Goal: Transaction & Acquisition: Download file/media

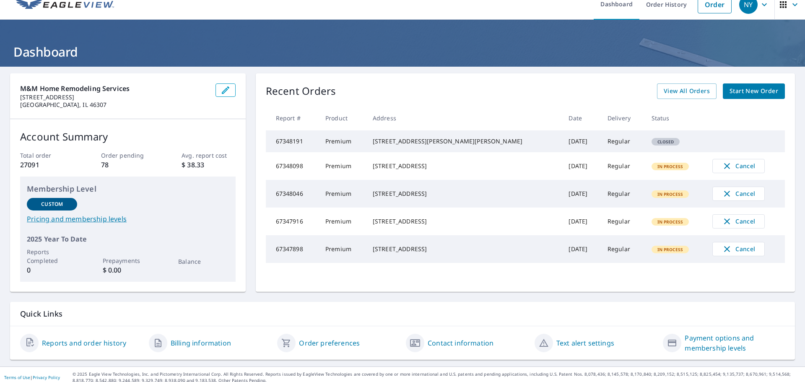
scroll to position [17, 0]
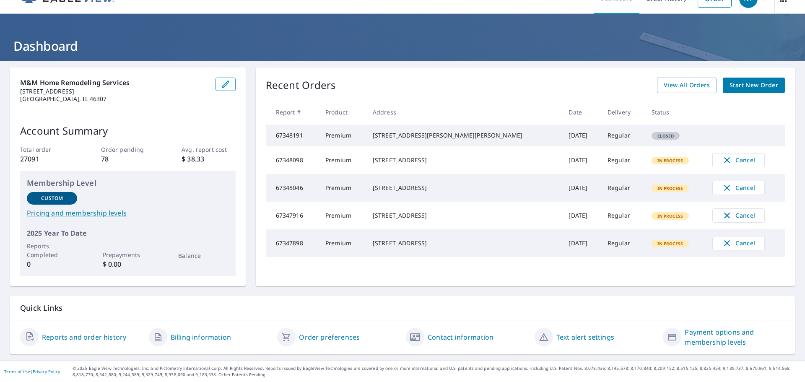
click at [216, 335] on link "Billing information" at bounding box center [201, 337] width 60 height 10
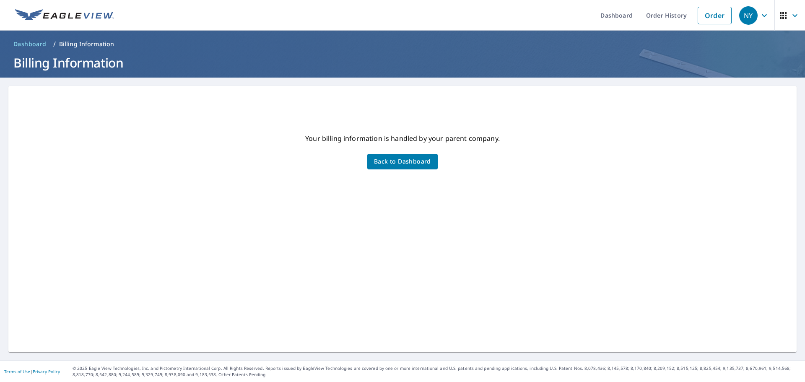
click at [409, 159] on span "Back to Dashboard" at bounding box center [402, 161] width 57 height 10
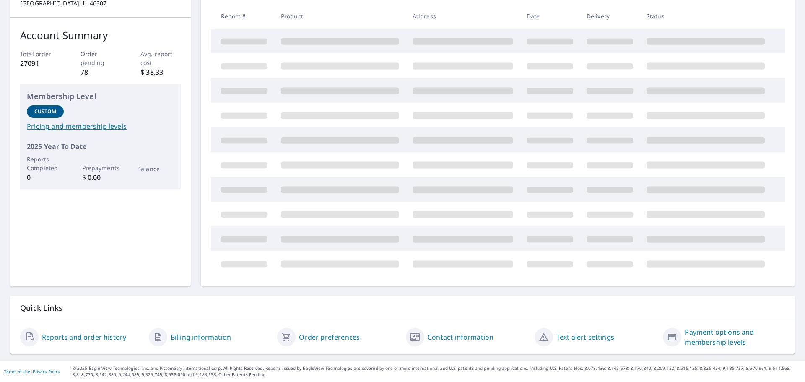
scroll to position [17, 0]
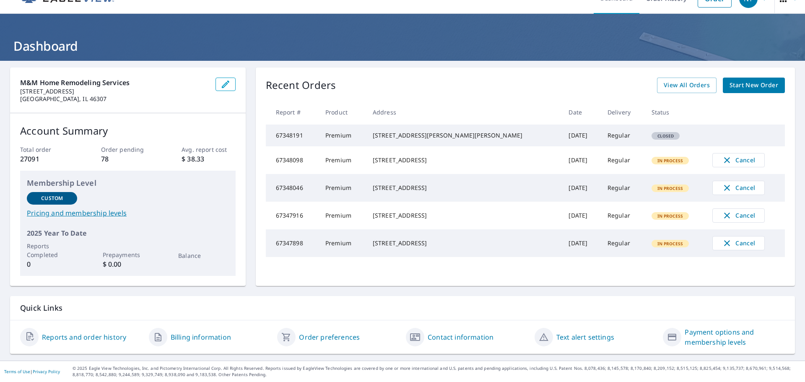
click at [112, 336] on link "Reports and order history" at bounding box center [84, 337] width 84 height 10
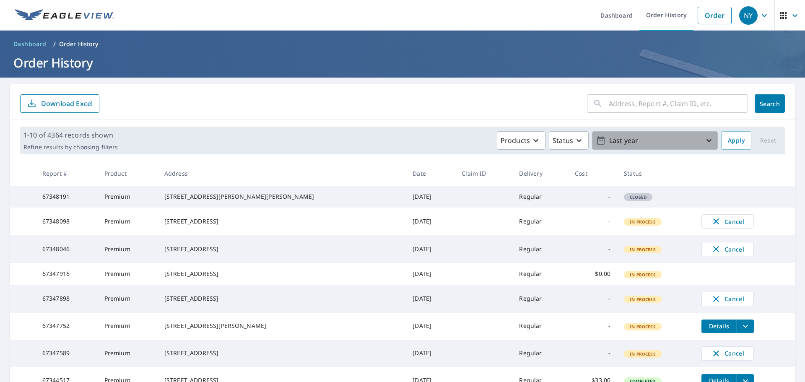
click at [706, 140] on icon "button" at bounding box center [708, 140] width 5 height 3
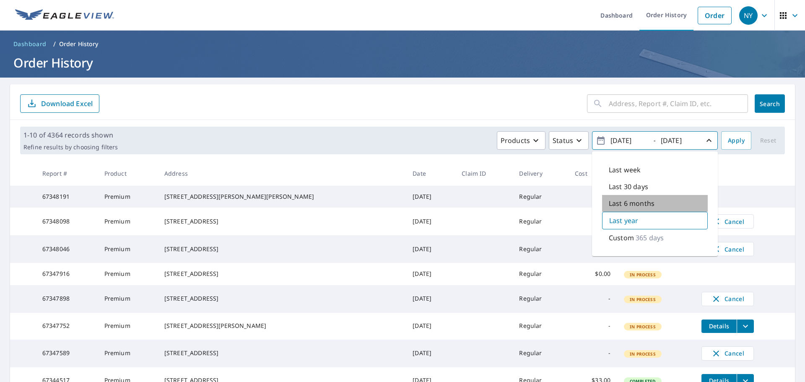
click at [645, 203] on p "Last 6 months" at bounding box center [631, 203] width 46 height 10
type input "2025/03/09"
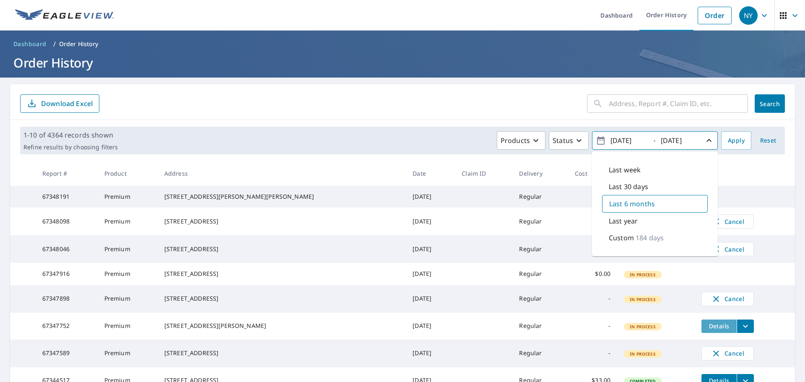
click at [706, 330] on span "Details" at bounding box center [718, 326] width 25 height 8
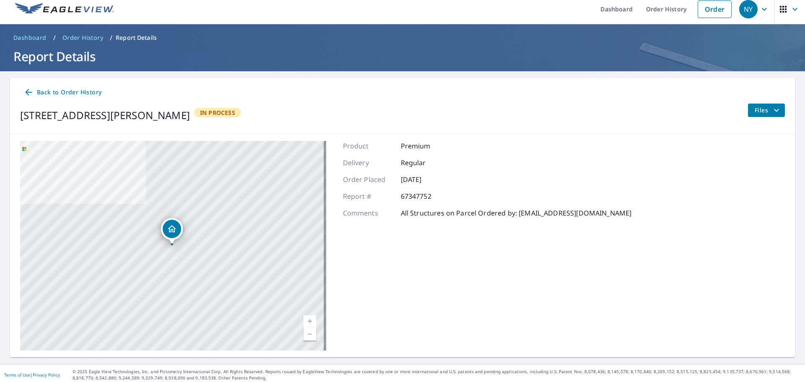
scroll to position [10, 0]
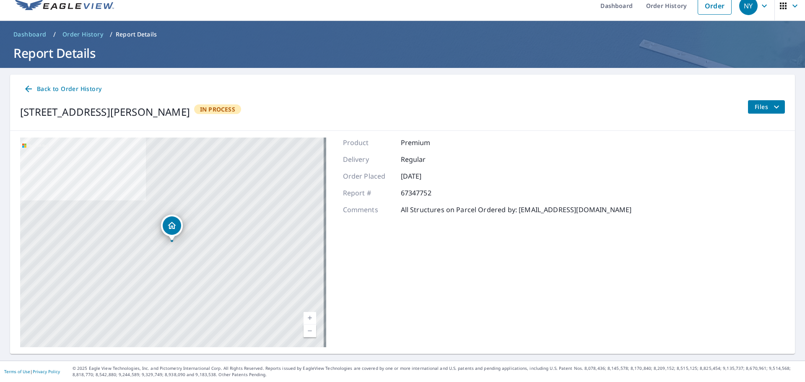
click at [89, 91] on span "Back to Order History" at bounding box center [62, 89] width 78 height 10
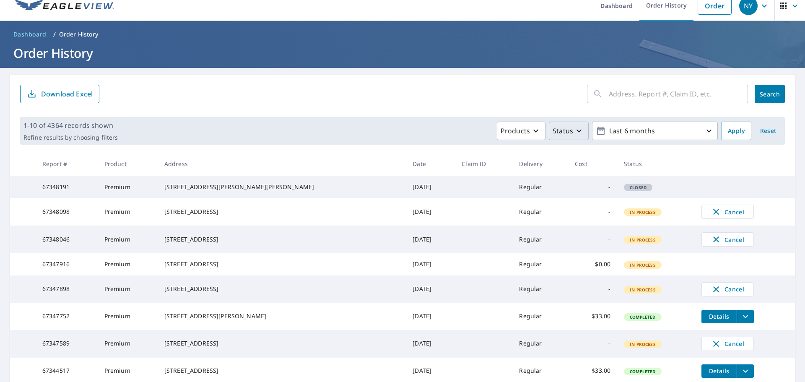
click at [576, 129] on icon "button" at bounding box center [579, 131] width 10 height 10
click at [575, 129] on icon "button" at bounding box center [579, 131] width 10 height 10
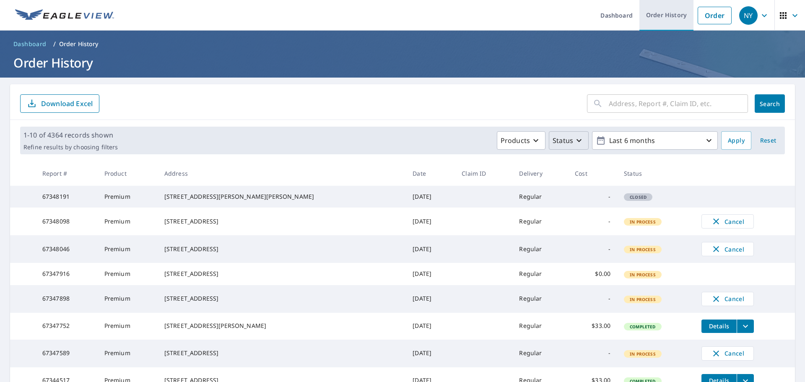
click at [667, 13] on link "Order History" at bounding box center [666, 15] width 54 height 31
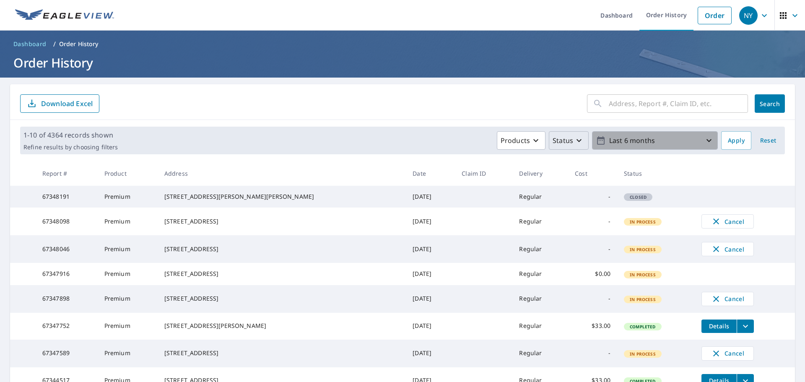
click at [704, 137] on icon "button" at bounding box center [709, 140] width 10 height 10
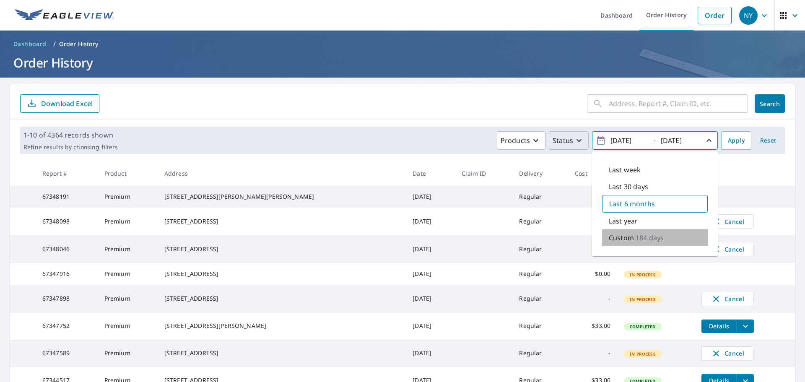
click at [619, 236] on p "Custom" at bounding box center [620, 238] width 25 height 10
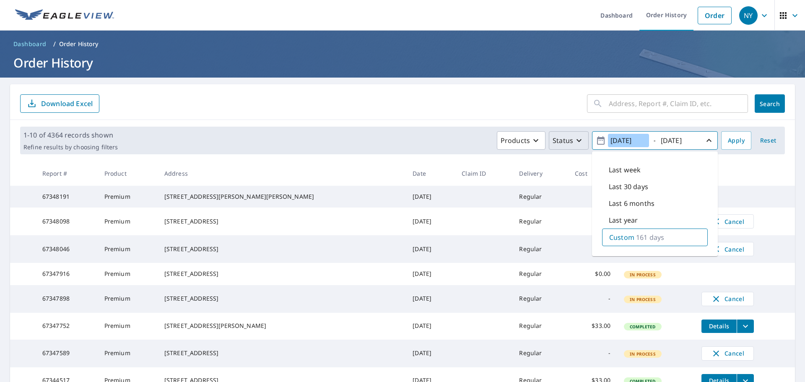
type input "2025/04/01"
drag, startPoint x: 679, startPoint y: 141, endPoint x: 703, endPoint y: 132, distance: 25.3
click at [680, 140] on input "2025/09/09" at bounding box center [678, 140] width 41 height 13
click at [690, 140] on input "2025/05/09" at bounding box center [678, 140] width 41 height 13
type input "2025/05/31"
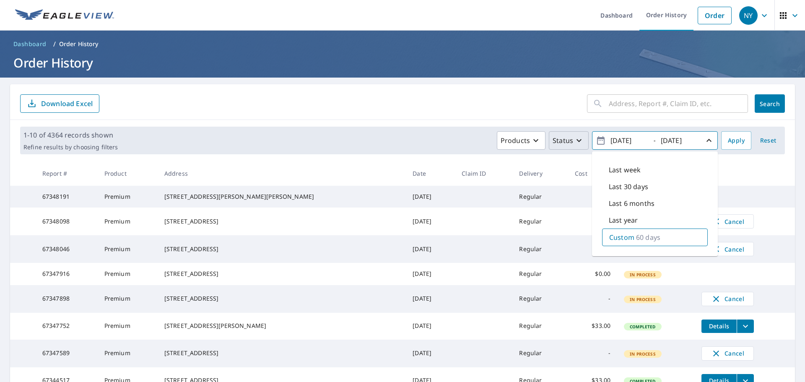
drag, startPoint x: 771, startPoint y: 168, endPoint x: 772, endPoint y: 164, distance: 4.2
click at [772, 166] on th at bounding box center [744, 173] width 100 height 25
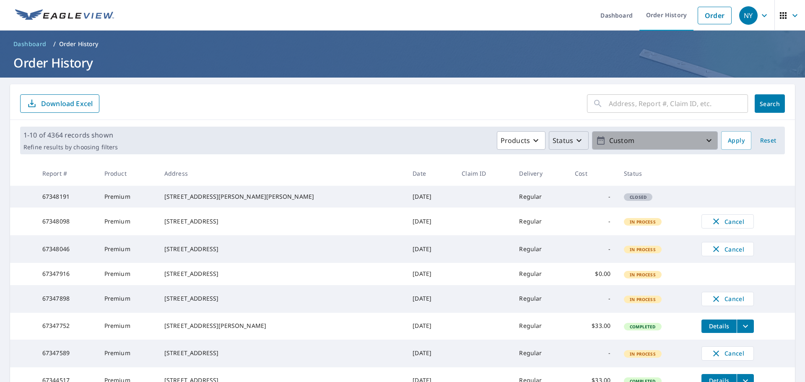
click at [704, 139] on icon "button" at bounding box center [709, 140] width 10 height 10
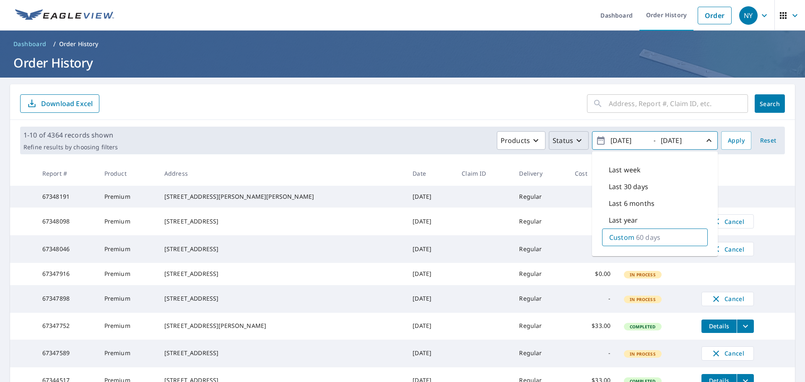
click at [704, 137] on icon "button" at bounding box center [709, 140] width 10 height 10
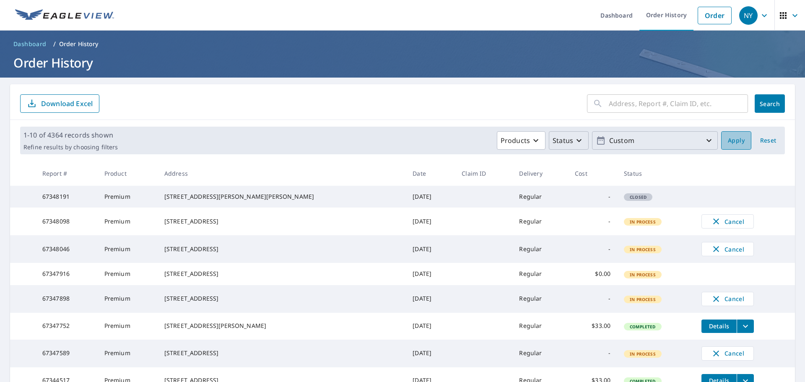
click at [732, 140] on span "Apply" at bounding box center [735, 140] width 17 height 10
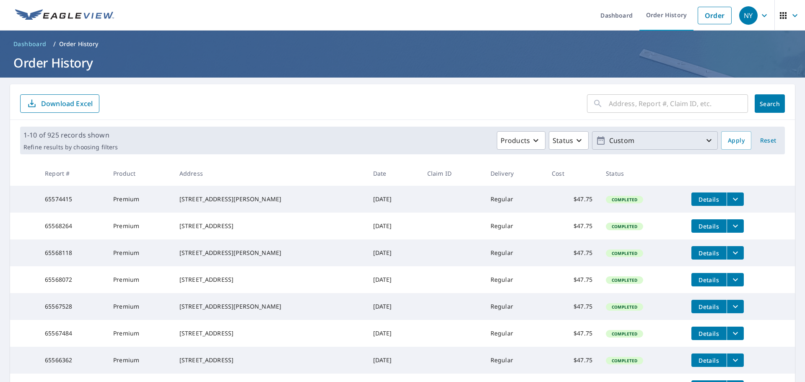
click at [704, 140] on icon "button" at bounding box center [709, 140] width 10 height 10
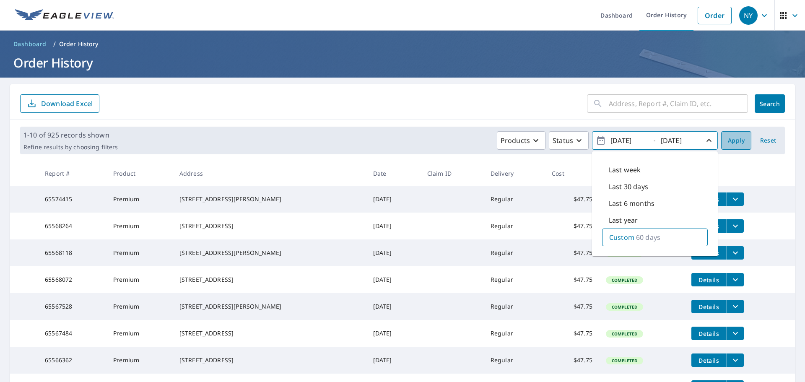
click at [740, 143] on button "Apply" at bounding box center [736, 140] width 30 height 18
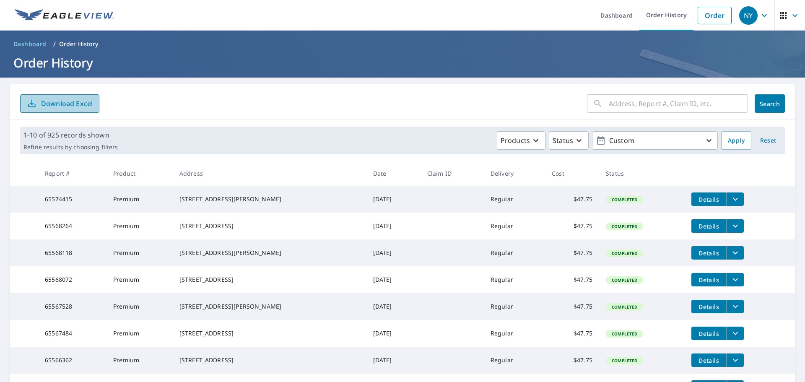
click at [48, 102] on p "Download Excel" at bounding box center [67, 103] width 52 height 9
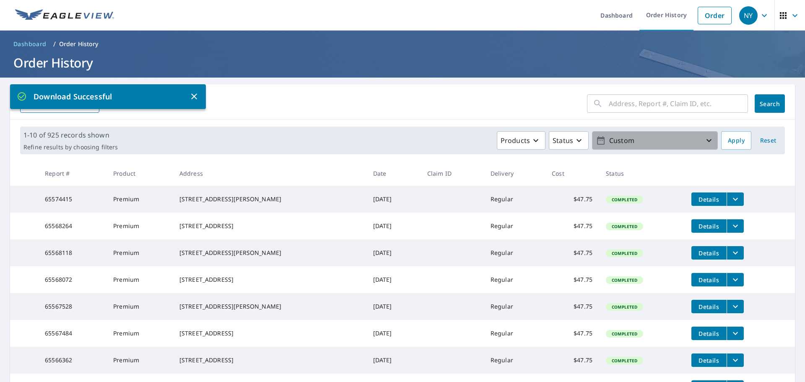
click at [704, 142] on icon "button" at bounding box center [709, 140] width 10 height 10
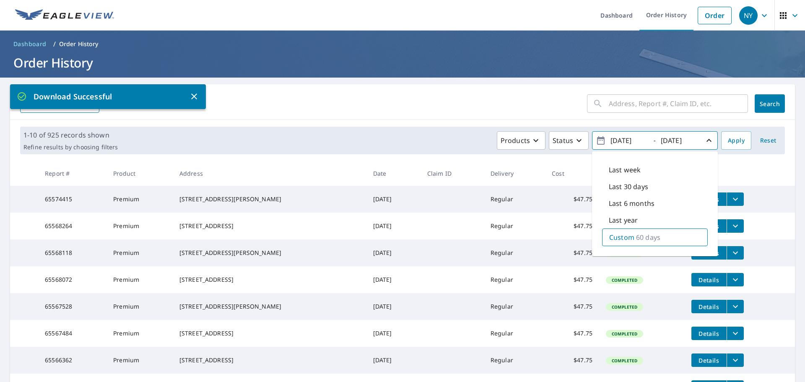
click at [643, 140] on div "2025/04/01" at bounding box center [629, 140] width 42 height 15
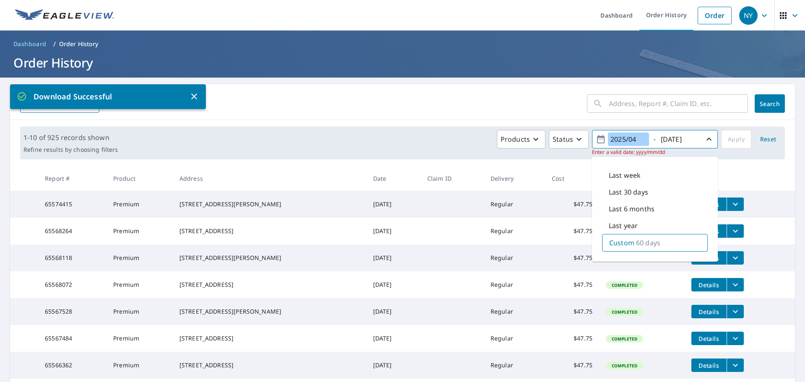
click at [631, 137] on input "2025/04" at bounding box center [628, 138] width 41 height 13
drag, startPoint x: 618, startPoint y: 139, endPoint x: 625, endPoint y: 137, distance: 7.7
click at [619, 138] on input "2025/0" at bounding box center [628, 138] width 41 height 13
click at [632, 139] on input "2024/0" at bounding box center [628, 138] width 41 height 13
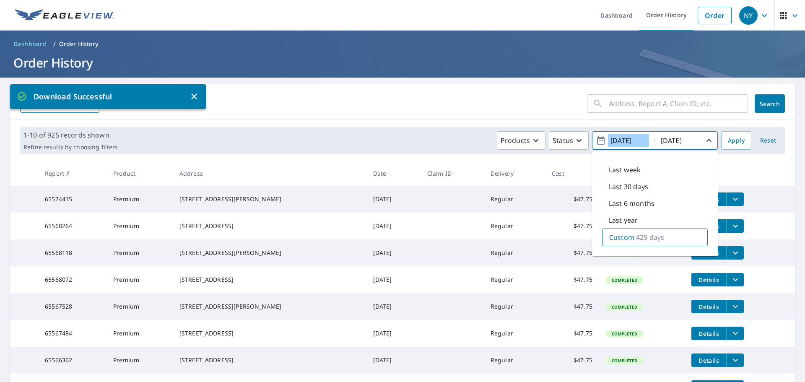
type input "2024/04/01"
click at [686, 141] on input "2025/05/31" at bounding box center [678, 140] width 41 height 13
click at [669, 140] on input "2025/05/31" at bounding box center [678, 140] width 41 height 13
type input "2024/05/31"
click at [728, 141] on span "Apply" at bounding box center [735, 140] width 17 height 10
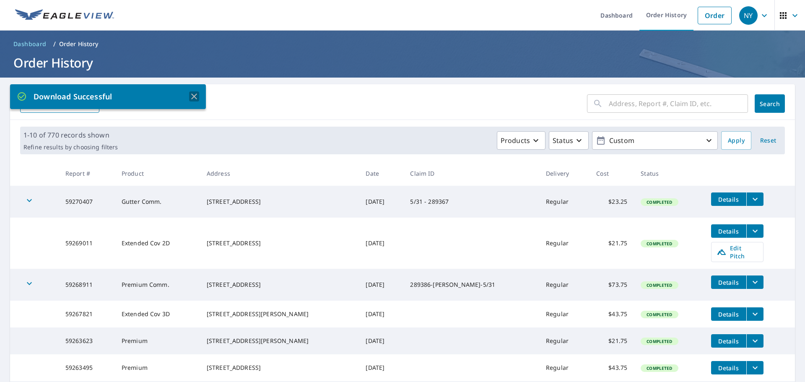
click at [195, 97] on icon "button" at bounding box center [194, 96] width 10 height 10
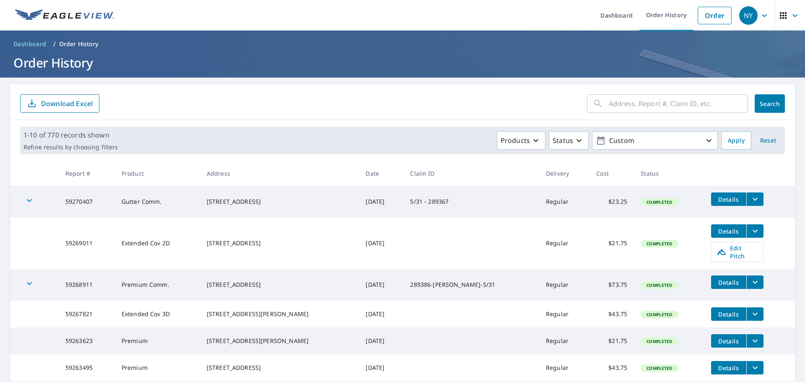
click at [84, 104] on p "Download Excel" at bounding box center [67, 103] width 52 height 9
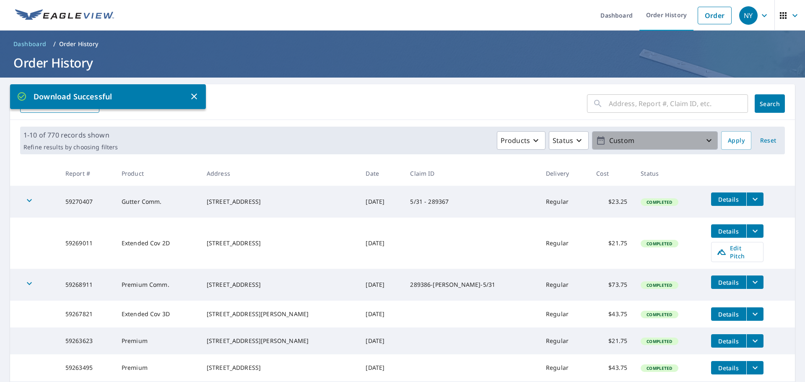
click at [705, 140] on icon "button" at bounding box center [709, 140] width 10 height 10
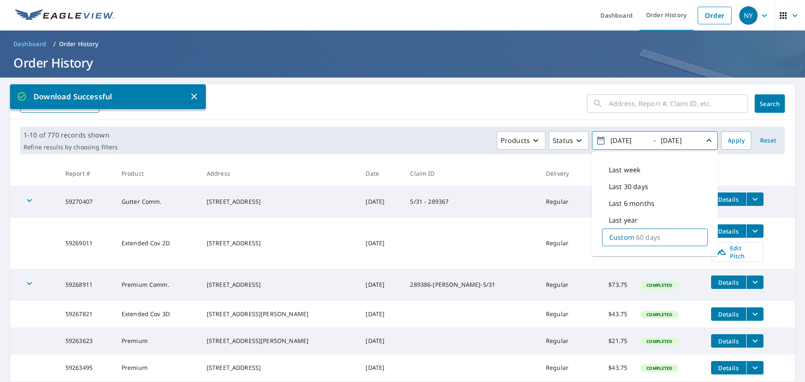
click at [639, 136] on input "2024/04/01" at bounding box center [628, 140] width 41 height 13
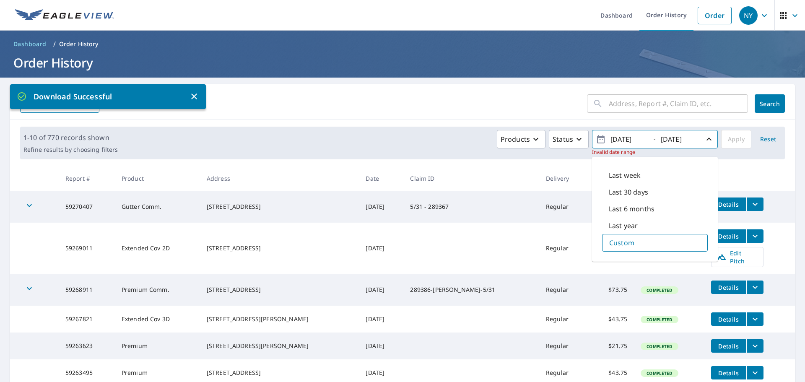
type input "2025/06/01"
click at [692, 138] on input "2024/05/31" at bounding box center [678, 138] width 41 height 13
drag, startPoint x: 669, startPoint y: 138, endPoint x: 678, endPoint y: 132, distance: 10.8
click at [670, 137] on input "2024/05/31" at bounding box center [678, 138] width 41 height 13
click at [693, 139] on div "2025/05/31" at bounding box center [680, 139] width 42 height 15
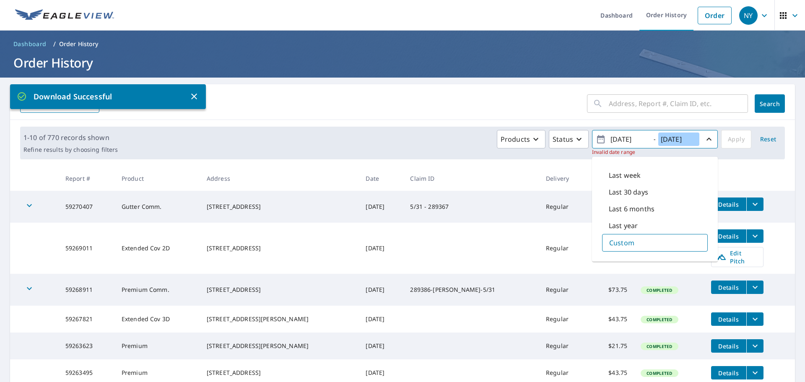
drag, startPoint x: 678, startPoint y: 135, endPoint x: 688, endPoint y: 134, distance: 9.3
click at [680, 135] on input "2025/05/31" at bounding box center [678, 138] width 41 height 13
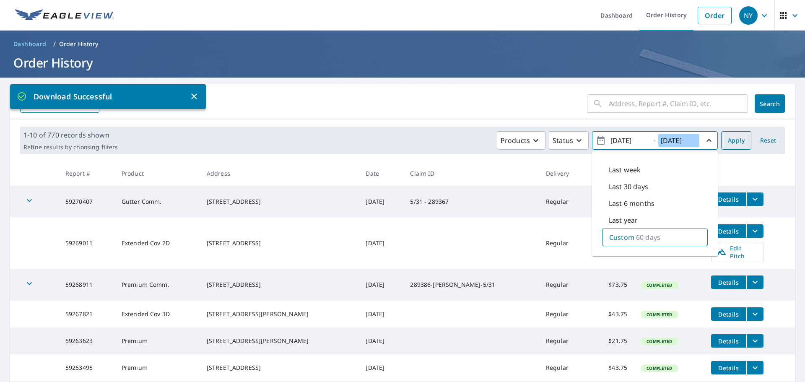
type input "2025/07/31"
click at [731, 139] on span "Apply" at bounding box center [735, 140] width 17 height 10
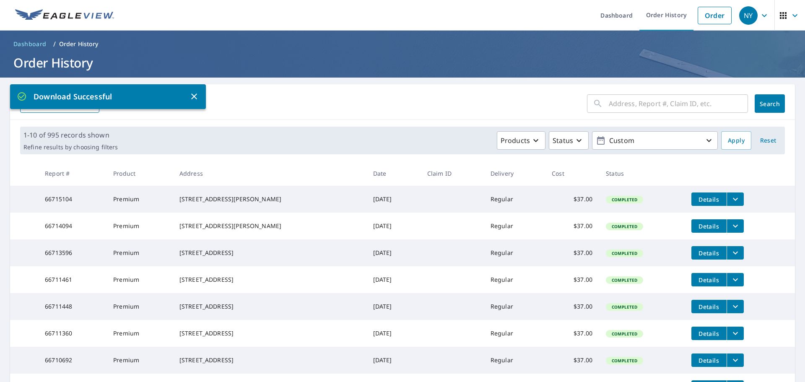
click at [192, 93] on icon "button" at bounding box center [194, 96] width 10 height 10
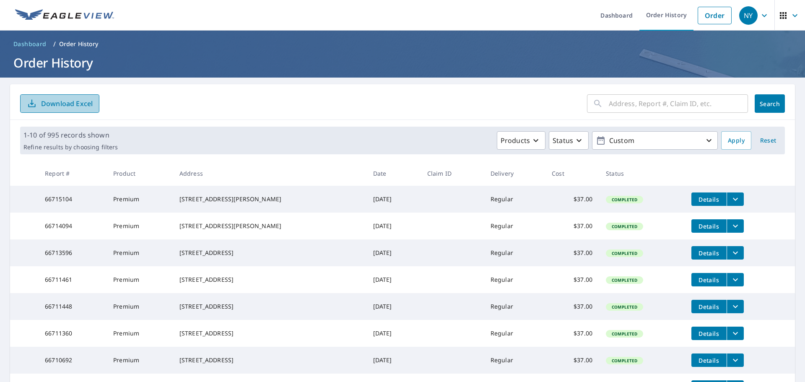
click at [74, 101] on p "Download Excel" at bounding box center [67, 103] width 52 height 9
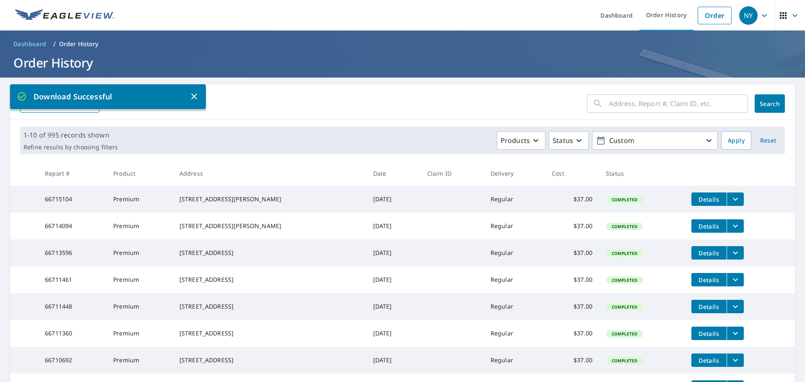
click at [31, 43] on span "Dashboard" at bounding box center [29, 44] width 33 height 8
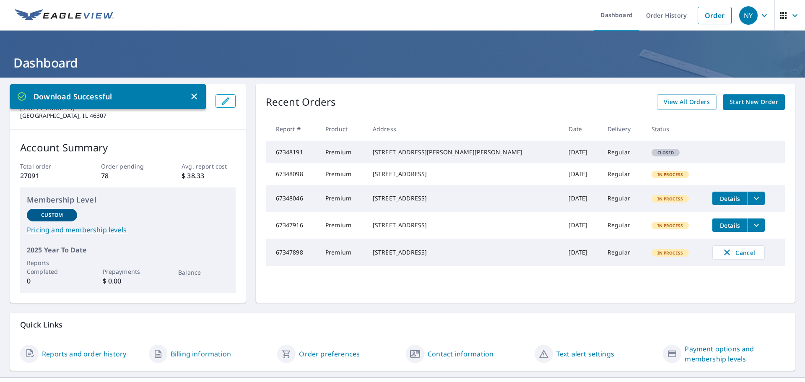
scroll to position [17, 0]
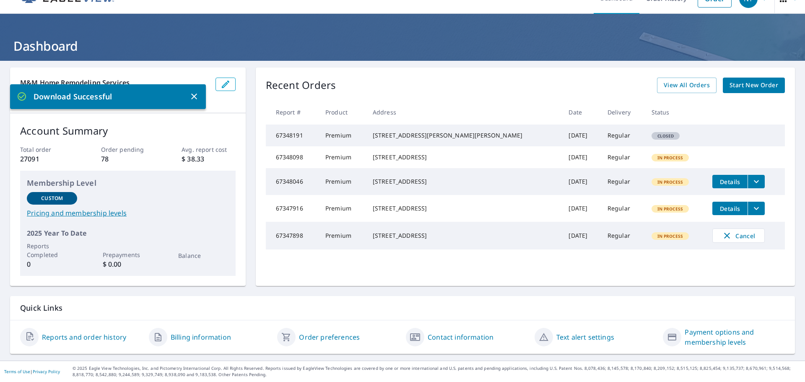
click at [210, 336] on link "Billing information" at bounding box center [201, 337] width 60 height 10
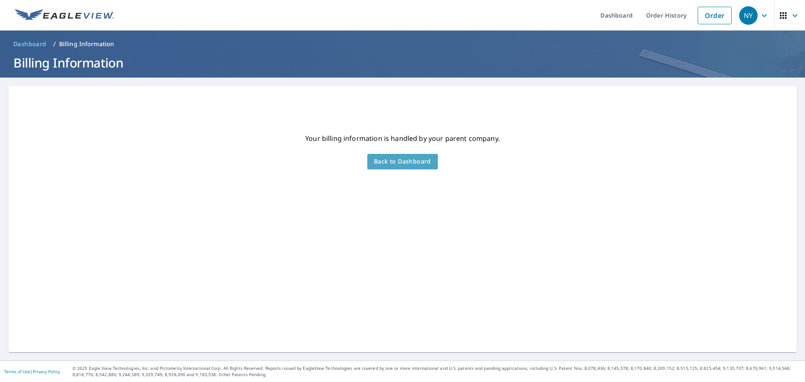
click at [399, 162] on span "Back to Dashboard" at bounding box center [402, 161] width 57 height 10
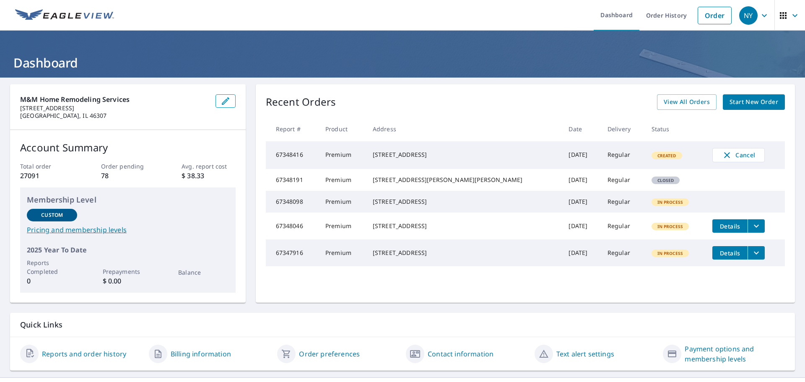
click at [114, 230] on link "Pricing and membership levels" at bounding box center [128, 230] width 202 height 10
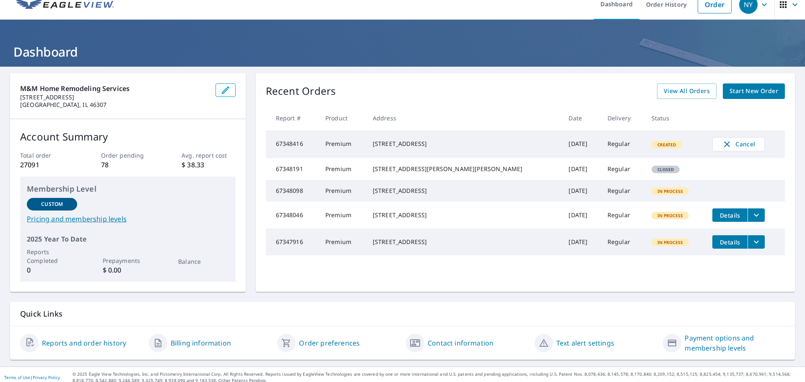
scroll to position [17, 0]
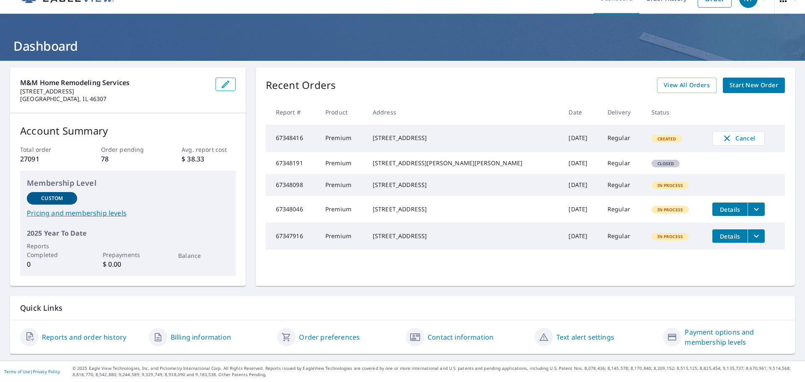
click at [72, 336] on link "Reports and order history" at bounding box center [84, 337] width 84 height 10
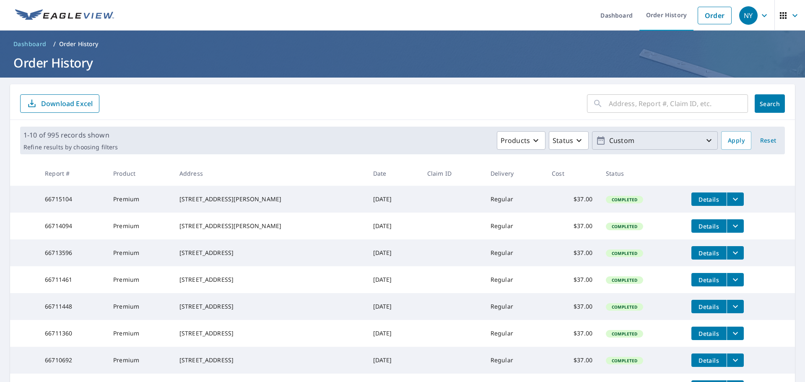
click at [704, 139] on icon "button" at bounding box center [709, 140] width 10 height 10
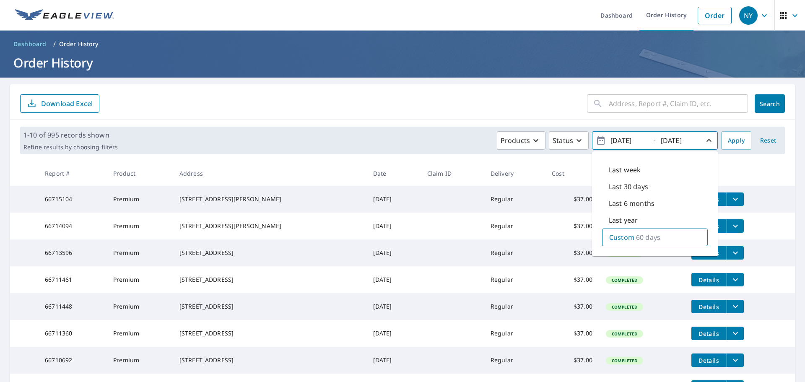
click at [638, 237] on p "60 days" at bounding box center [648, 237] width 24 height 10
click at [641, 137] on input "2025/06/01" at bounding box center [628, 140] width 41 height 13
type input "2025/04/01"
click at [693, 139] on div "2025/07/31" at bounding box center [680, 140] width 42 height 15
type input "2025/05/31"
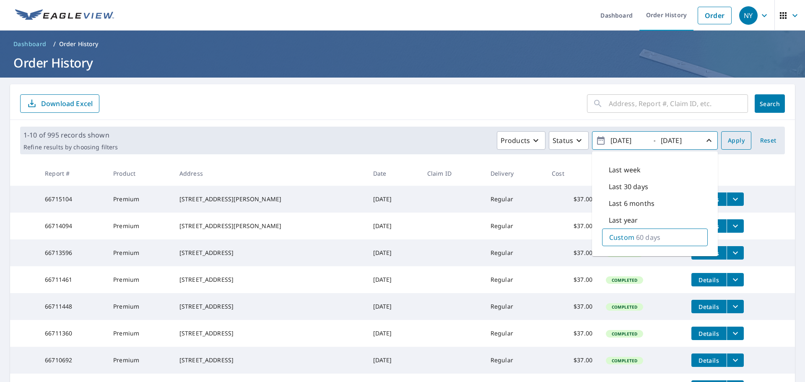
click at [731, 140] on span "Apply" at bounding box center [735, 140] width 17 height 10
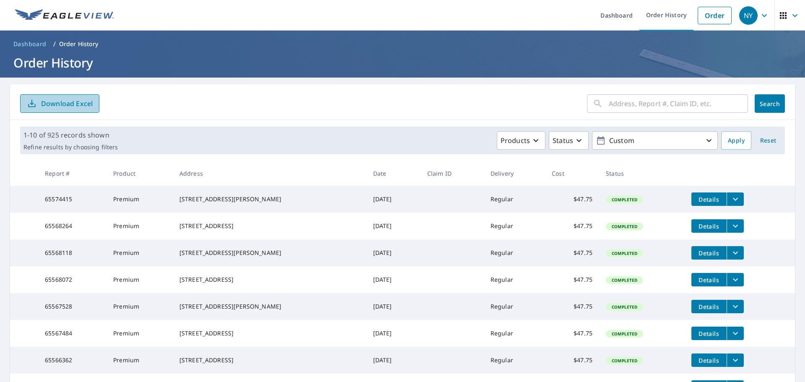
click at [81, 101] on p "Download Excel" at bounding box center [67, 103] width 52 height 9
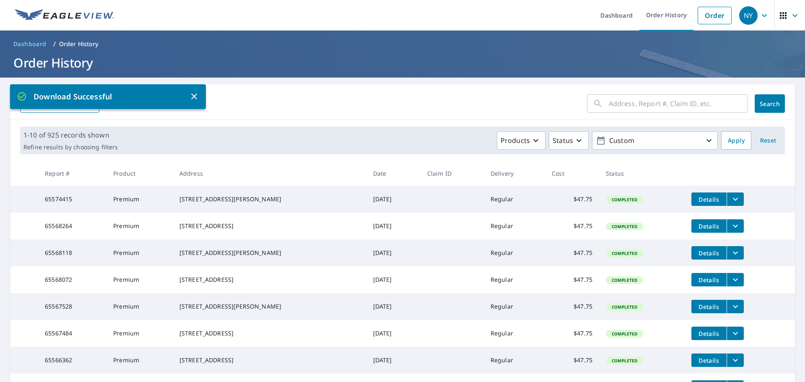
click at [445, 339] on td at bounding box center [451, 333] width 63 height 27
click at [704, 139] on icon "button" at bounding box center [709, 140] width 10 height 10
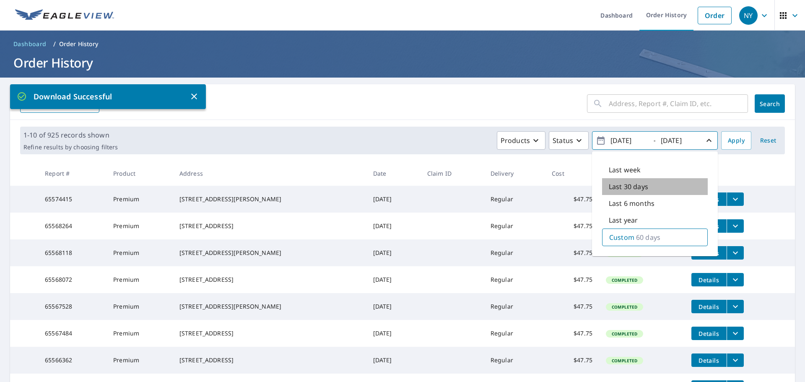
click at [639, 183] on p "Last 30 days" at bounding box center [627, 186] width 39 height 10
type input "2025/08/09"
type input "2025/09/09"
type input "2025/08/01"
click at [690, 137] on input "2025/09/09" at bounding box center [678, 140] width 41 height 13
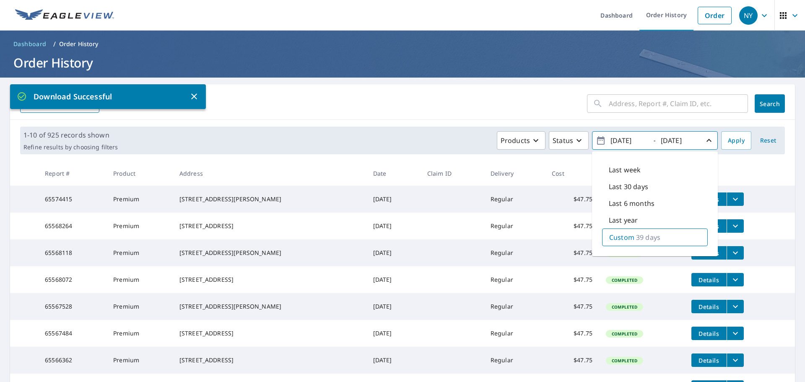
click at [694, 138] on div "2025/09/09" at bounding box center [680, 140] width 42 height 15
type input "2025/08/31"
click at [732, 140] on span "Apply" at bounding box center [735, 140] width 17 height 10
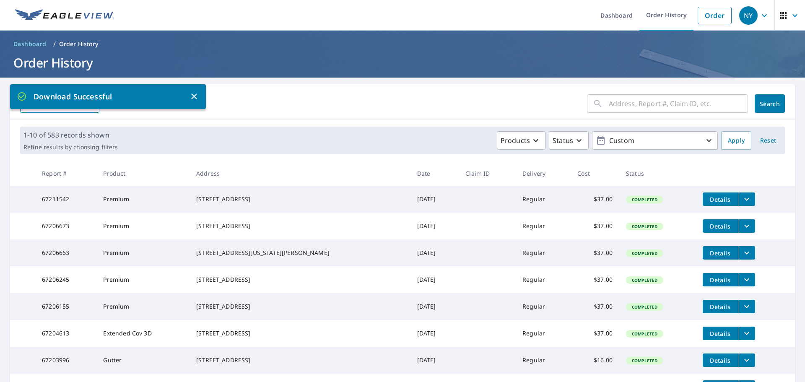
click at [194, 94] on icon "button" at bounding box center [194, 96] width 10 height 10
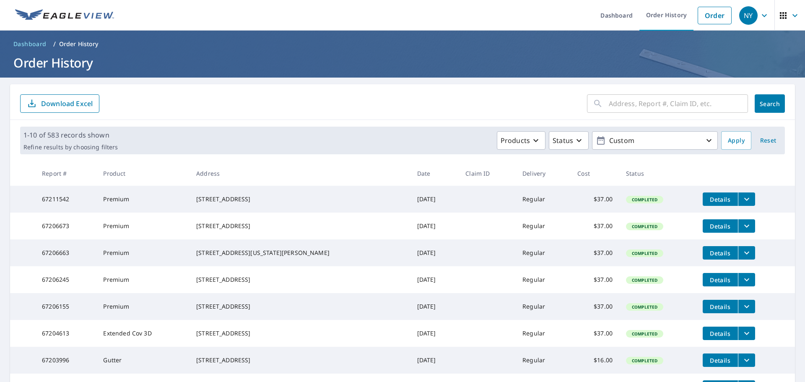
click at [53, 102] on p "Download Excel" at bounding box center [67, 103] width 52 height 9
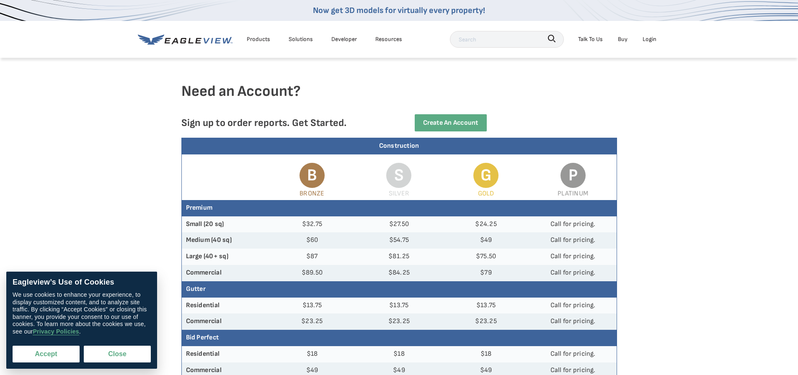
click at [46, 354] on button "Accept" at bounding box center [46, 354] width 67 height 17
checkbox input "true"
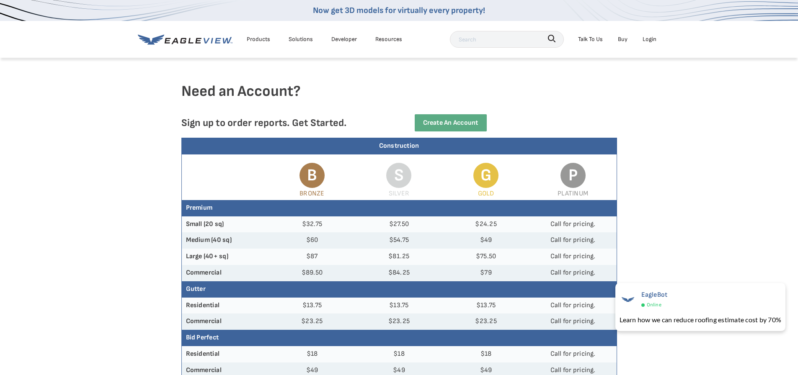
click at [203, 40] on icon at bounding box center [185, 39] width 95 height 10
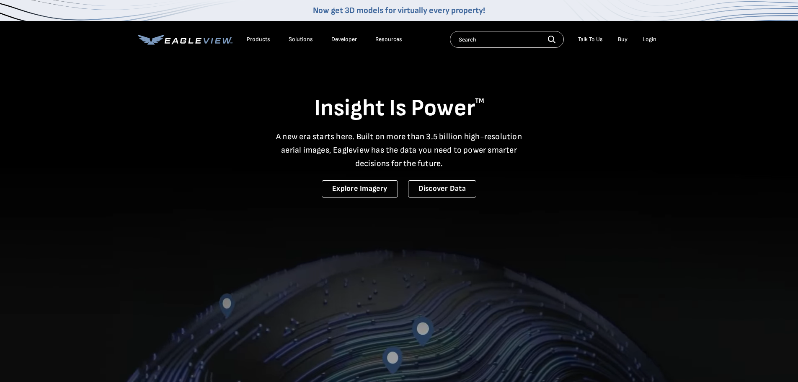
click at [648, 41] on div "Login" at bounding box center [650, 40] width 14 height 8
